Goal: Task Accomplishment & Management: Use online tool/utility

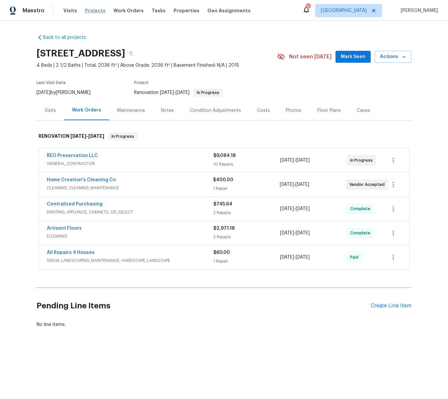
click at [96, 9] on span "Projects" at bounding box center [95, 10] width 21 height 7
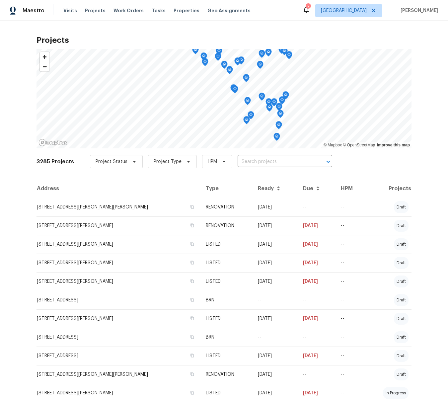
click at [257, 160] on input "text" at bounding box center [276, 162] width 76 height 10
type input "cumberland"
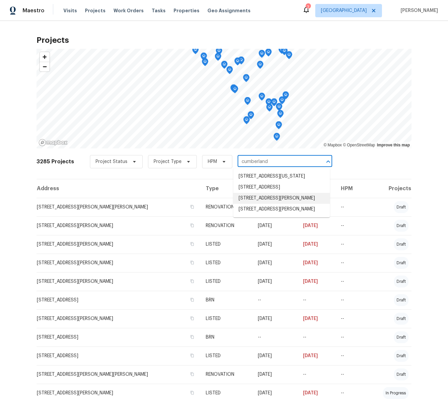
click at [265, 204] on li "2738 Cumberland Lndg, Saint Charles, MO 63303" at bounding box center [281, 198] width 97 height 11
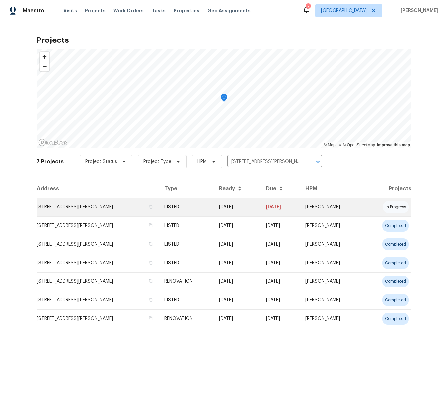
click at [106, 208] on td "2738 Cumberland Lndg, Saint Charles, MO 63303" at bounding box center [98, 207] width 123 height 19
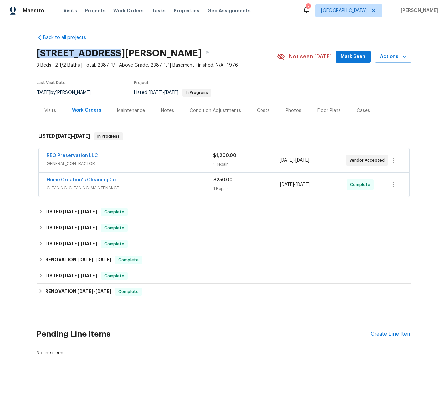
drag, startPoint x: 117, startPoint y: 50, endPoint x: 37, endPoint y: 50, distance: 80.4
click at [37, 50] on h2 "2738 Cumberland Lndg, Saint Charles, MO 63303" at bounding box center [119, 53] width 165 height 7
copy h2 "2738 Cumberland"
click at [86, 10] on span "Projects" at bounding box center [95, 10] width 21 height 7
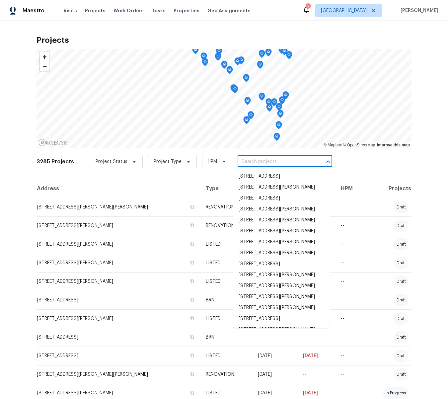
click at [243, 160] on input "text" at bounding box center [276, 162] width 76 height 10
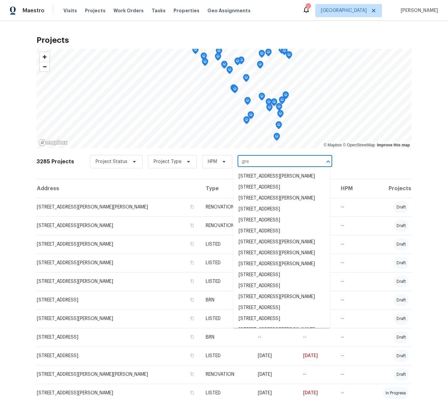
type input "greg"
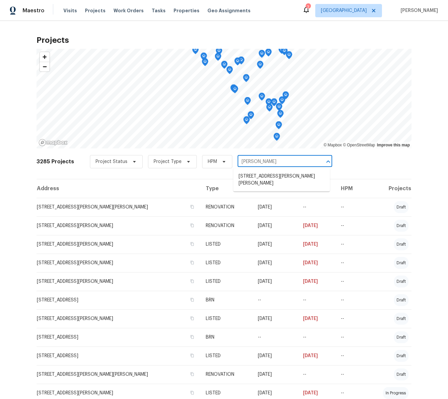
scroll to position [0, 0]
click at [261, 178] on li "[STREET_ADDRESS][PERSON_NAME][PERSON_NAME]" at bounding box center [281, 180] width 97 height 18
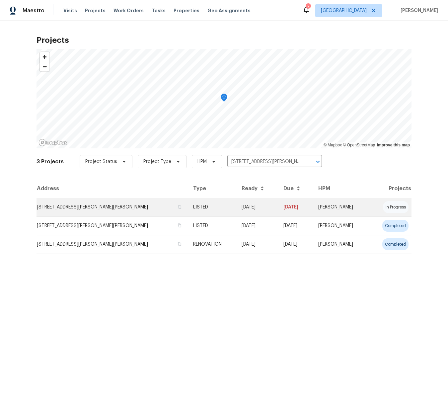
click at [118, 210] on td "[STREET_ADDRESS][PERSON_NAME][PERSON_NAME]" at bounding box center [112, 207] width 151 height 19
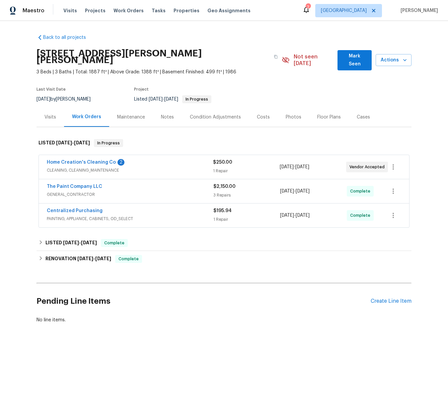
click at [51, 114] on div "Visits" at bounding box center [50, 117] width 12 height 7
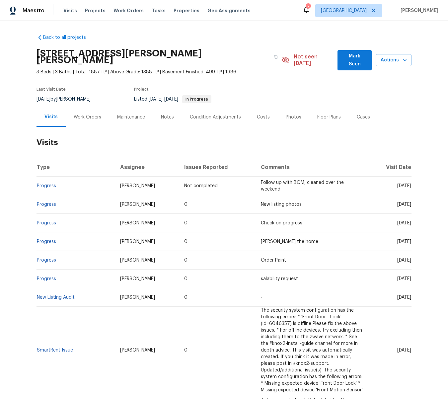
click at [85, 114] on div "Work Orders" at bounding box center [88, 117] width 28 height 7
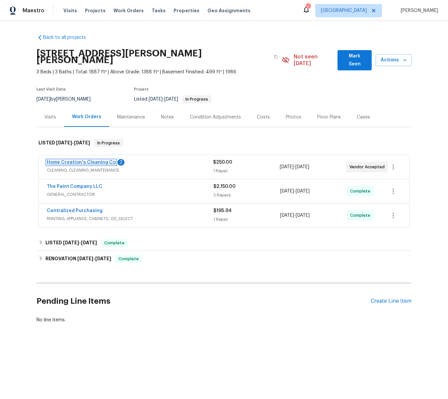
click at [83, 160] on link "Home Creation's Cleaning Co" at bounding box center [81, 162] width 69 height 5
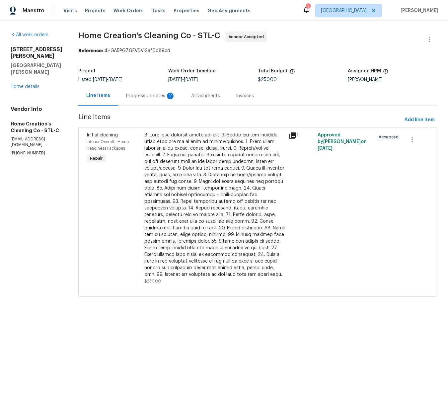
click at [139, 97] on div "Progress Updates 2" at bounding box center [150, 96] width 49 height 7
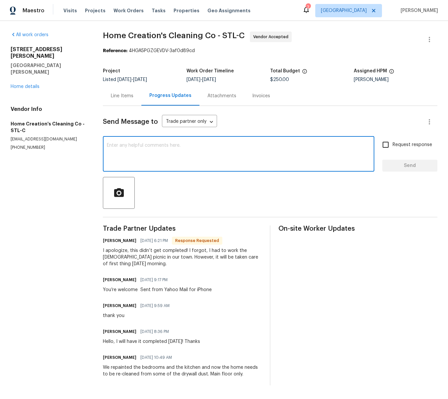
click at [136, 147] on textarea at bounding box center [239, 154] width 264 height 23
type textarea "Thanks"
click at [407, 168] on span "Send" at bounding box center [410, 166] width 44 height 8
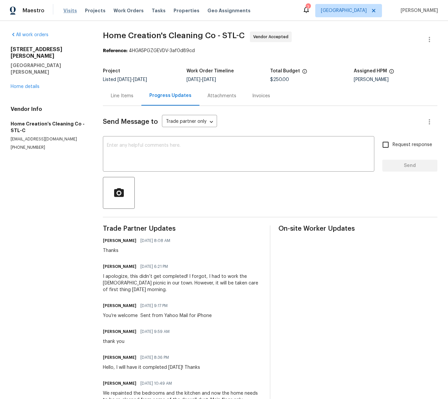
click at [67, 11] on span "Visits" at bounding box center [70, 10] width 14 height 7
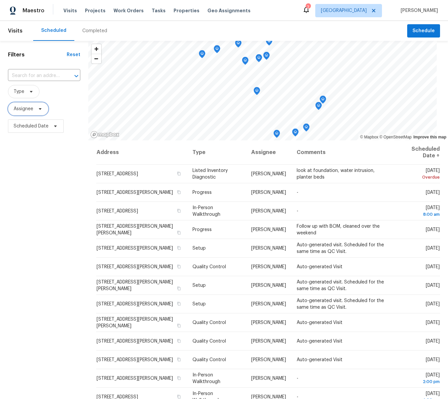
click at [33, 111] on span "Assignee" at bounding box center [24, 109] width 20 height 7
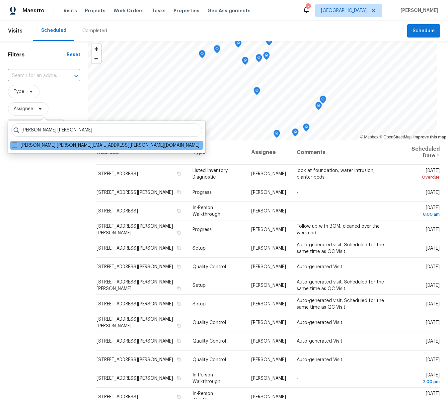
type input "brad.baum"
click at [13, 144] on span at bounding box center [14, 144] width 5 height 5
click at [13, 144] on input "Brad Baum brad.baum@opendoor.com" at bounding box center [14, 144] width 4 height 4
checkbox input "true"
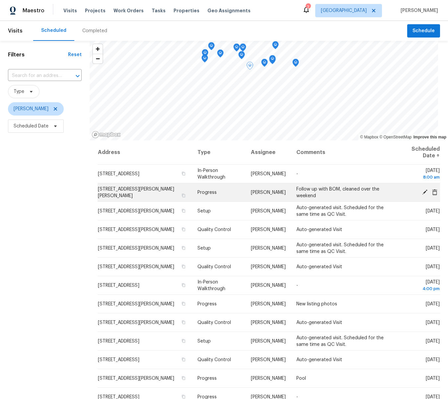
click at [304, 193] on td "Follow up with BOM, cleaned over the weekend" at bounding box center [342, 192] width 103 height 19
click at [426, 192] on icon at bounding box center [424, 191] width 5 height 5
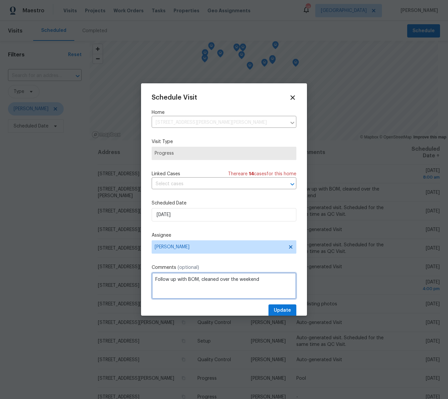
drag, startPoint x: 265, startPoint y: 278, endPoint x: 148, endPoint y: 274, distance: 117.0
click at [148, 274] on div "Schedule Visit Home 4597 Gregory Gerard Dr, Saint Charles, MO 63304 ​ Visit Typ…" at bounding box center [224, 199] width 166 height 232
type textarea "Cleaning in the AM, photos in the afternoon"
click at [287, 312] on span "Update" at bounding box center [282, 310] width 17 height 8
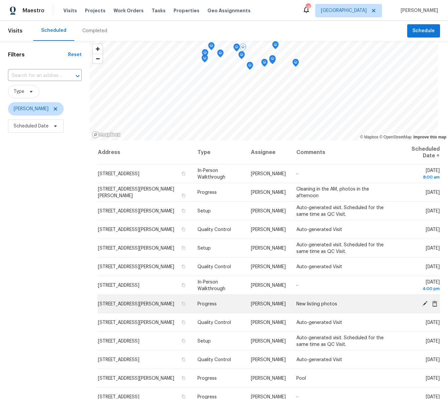
click at [139, 297] on td "26 Thistledale Ct # H, Saint Peters, MO 63376" at bounding box center [145, 304] width 94 height 19
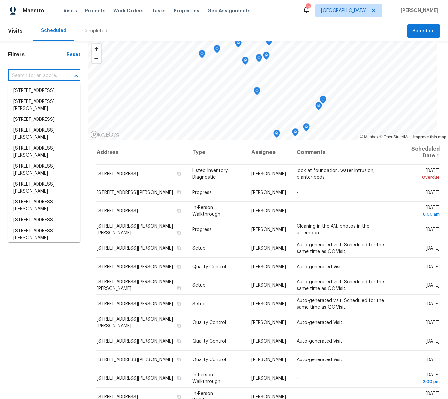
click at [47, 77] on input "text" at bounding box center [35, 76] width 54 height 10
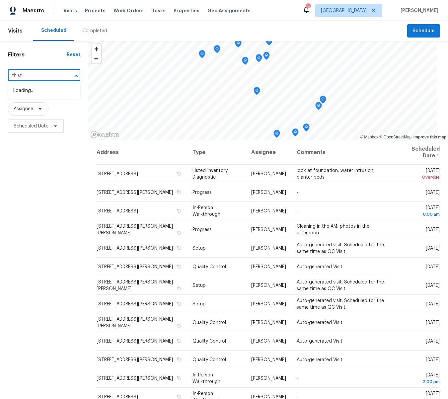
type input "thistl"
click at [19, 92] on li "[STREET_ADDRESS][PERSON_NAME]" at bounding box center [44, 94] width 72 height 18
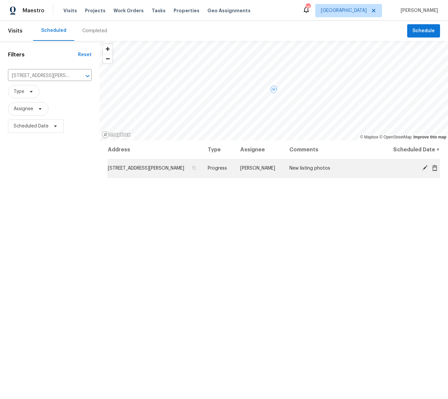
click at [152, 168] on span "[STREET_ADDRESS][PERSON_NAME]" at bounding box center [146, 168] width 76 height 5
